Goal: Navigation & Orientation: Find specific page/section

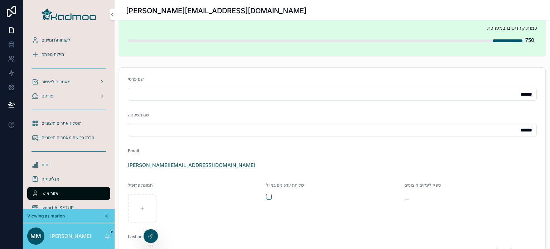
click at [54, 40] on span "לקוחות\דומיינים" at bounding box center [56, 40] width 29 height 6
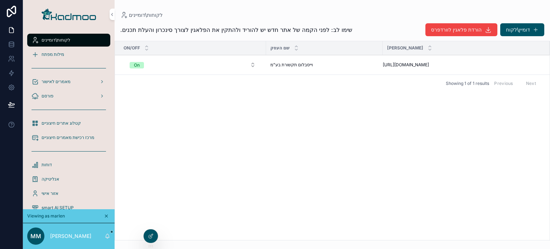
click at [58, 55] on span "מילות מפתח" at bounding box center [53, 55] width 23 height 6
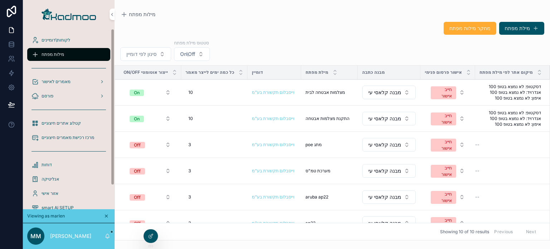
click at [62, 43] on span "לקוחות\דומיינים" at bounding box center [56, 40] width 29 height 6
